Goal: Information Seeking & Learning: Learn about a topic

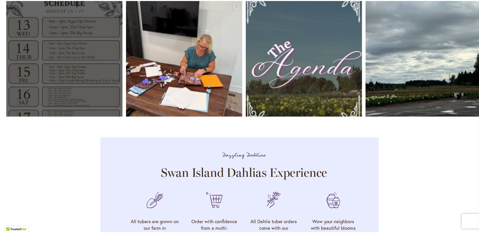
scroll to position [1522, 0]
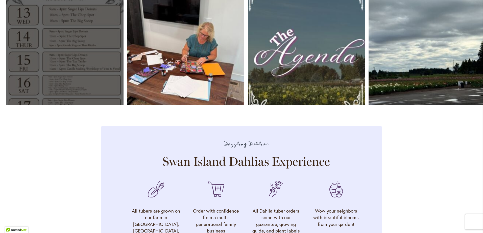
click at [66, 79] on link "Open" at bounding box center [64, 46] width 117 height 117
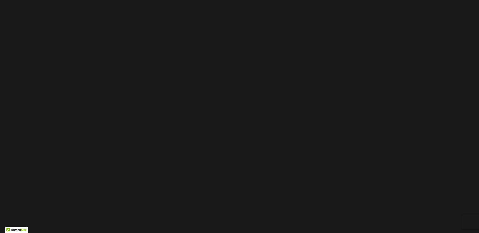
scroll to position [34, 0]
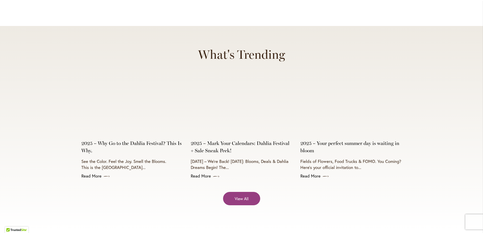
scroll to position [2021, 0]
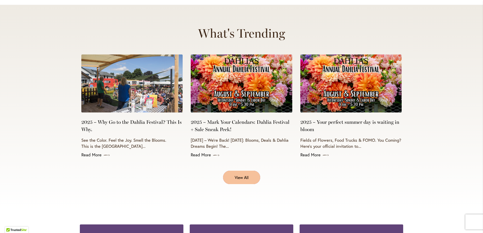
click at [235, 175] on span "View All" at bounding box center [242, 178] width 14 height 6
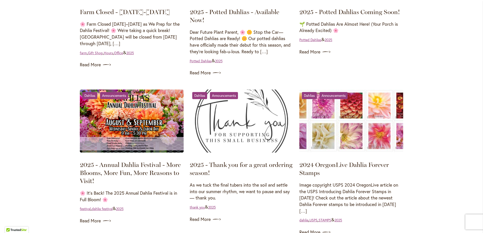
scroll to position [169, 0]
click at [125, 135] on img at bounding box center [132, 120] width 104 height 63
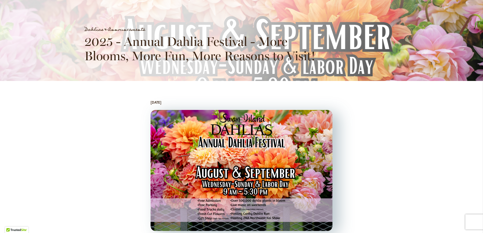
scroll to position [135, 0]
